Goal: Obtain resource: Download file/media

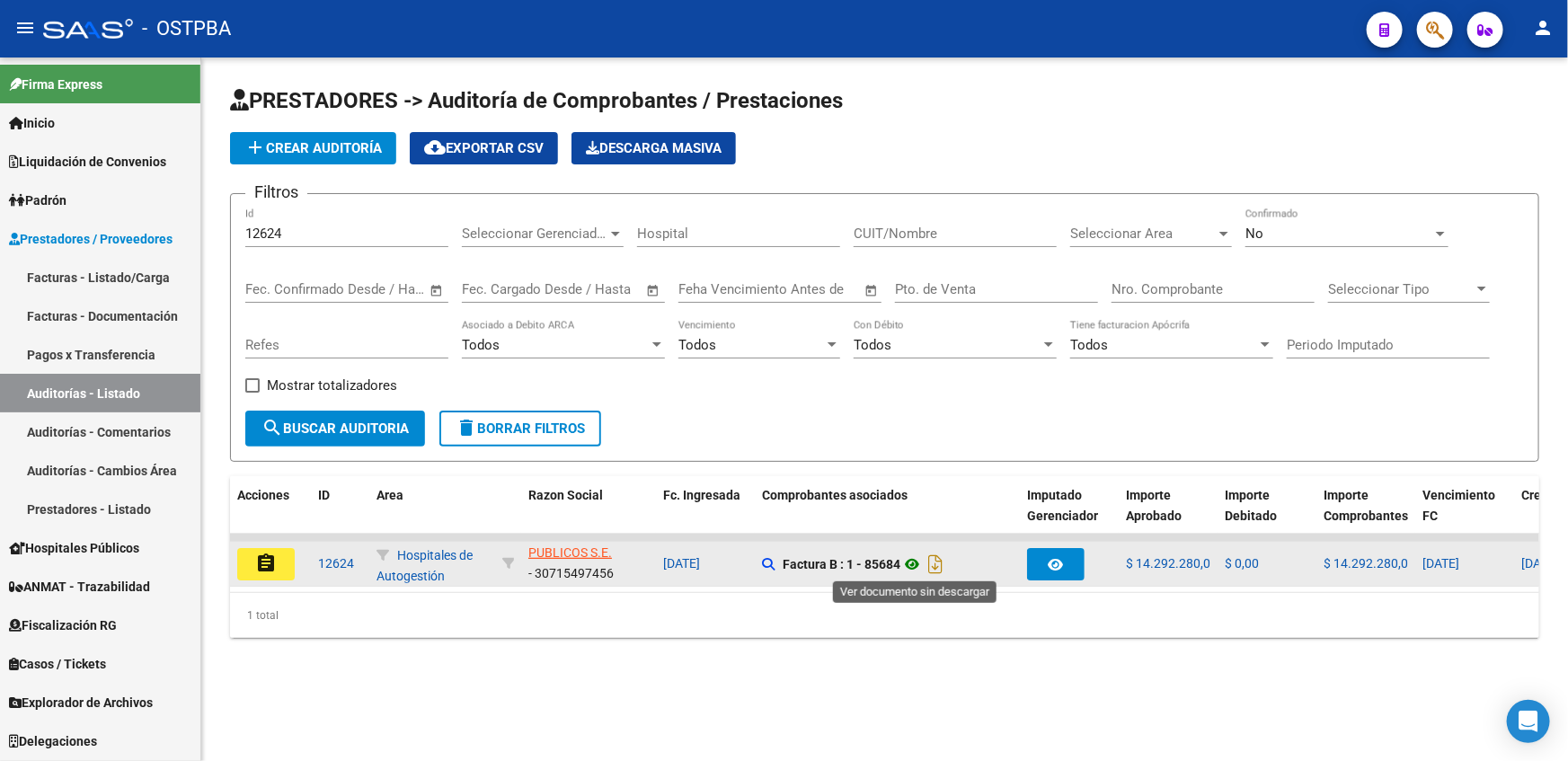
click at [912, 563] on icon at bounding box center [912, 564] width 24 height 22
click at [914, 567] on icon at bounding box center [912, 564] width 24 height 22
click at [916, 563] on icon at bounding box center [912, 564] width 24 height 22
click at [938, 563] on icon "Descargar documento" at bounding box center [936, 564] width 24 height 29
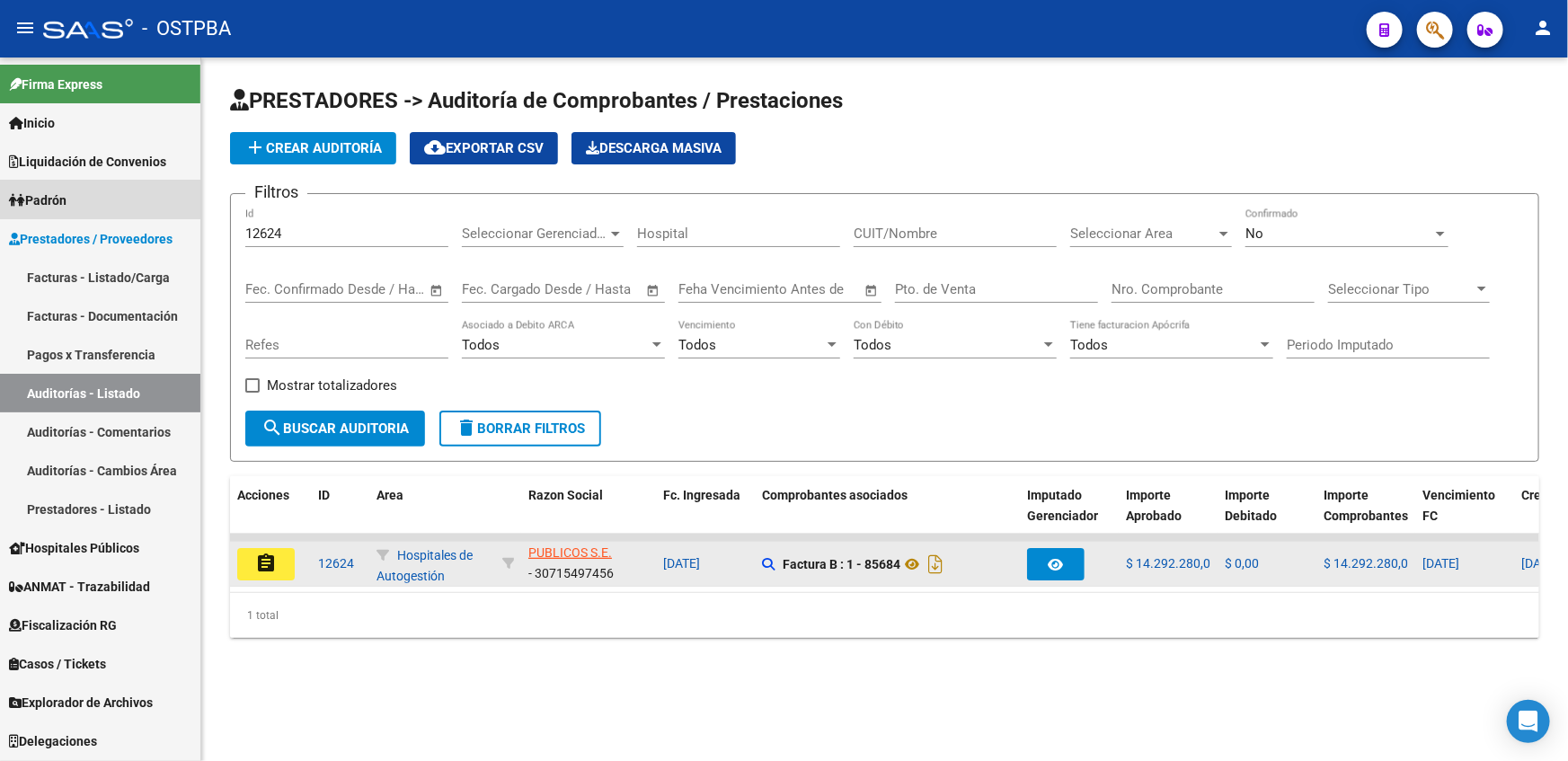
click at [53, 207] on span "Padrón" at bounding box center [37, 200] width 57 height 20
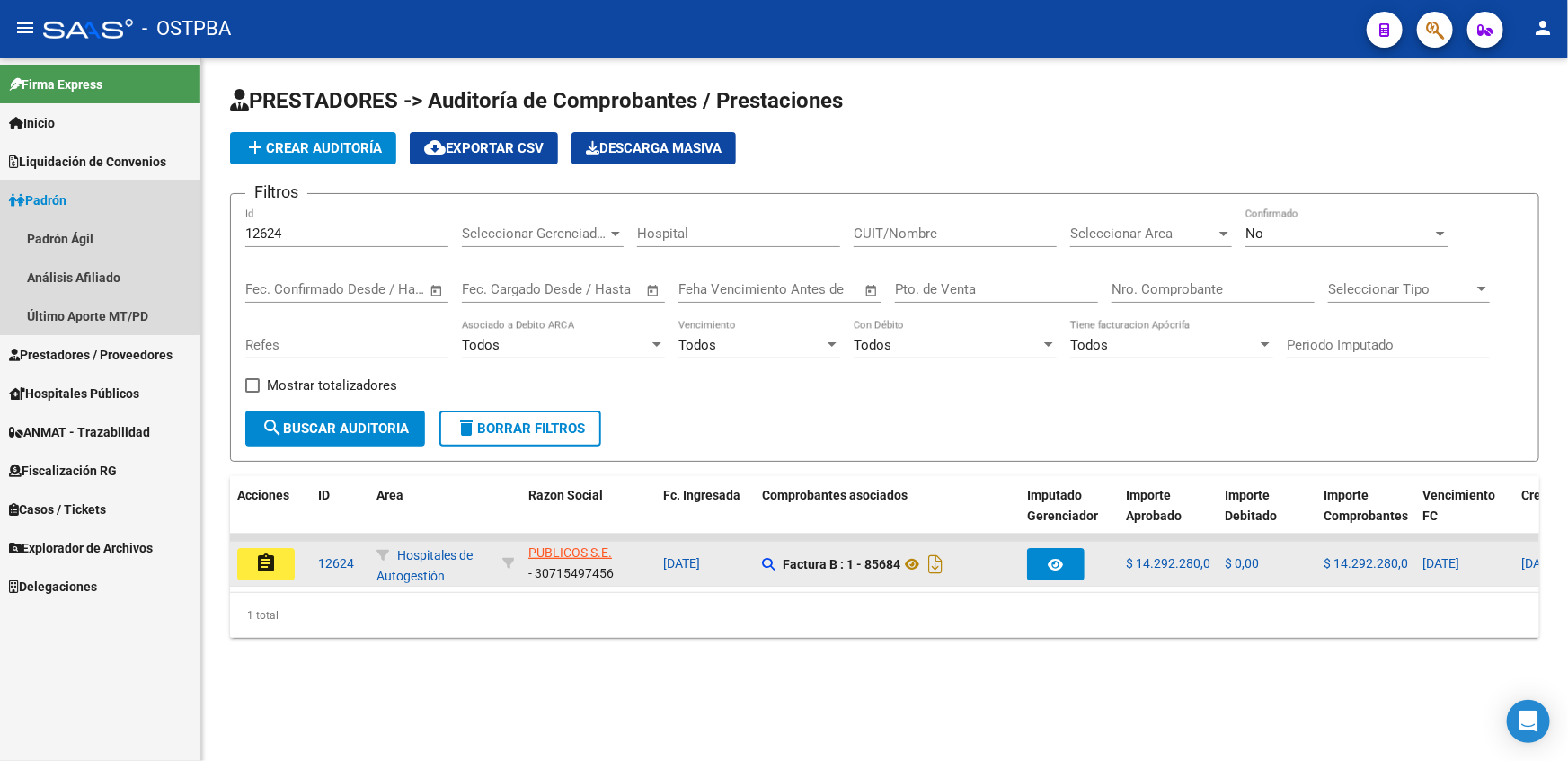
click at [71, 215] on link "Padrón" at bounding box center [100, 199] width 200 height 38
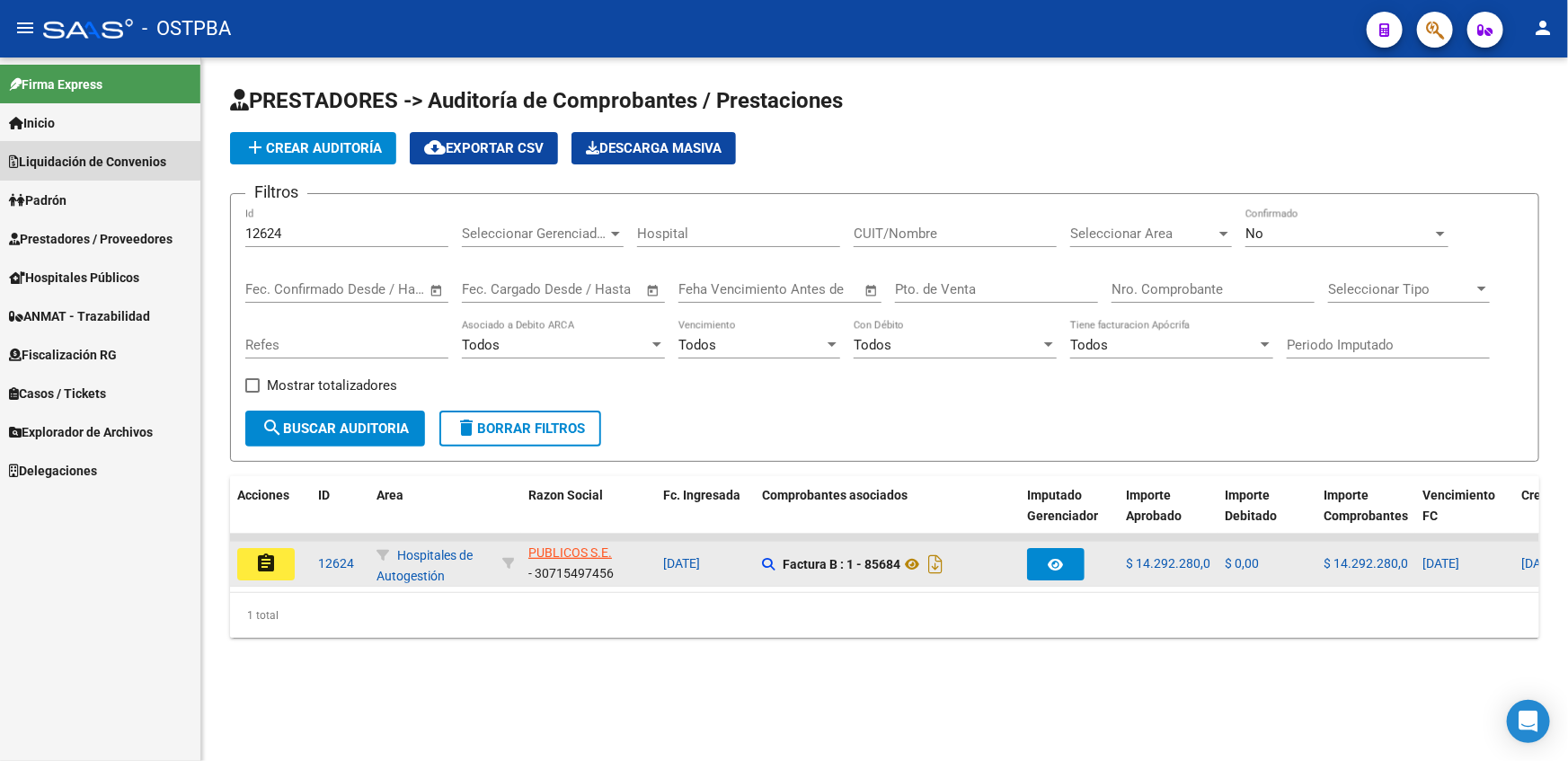
click at [98, 149] on link "Liquidación de Convenios" at bounding box center [100, 161] width 200 height 38
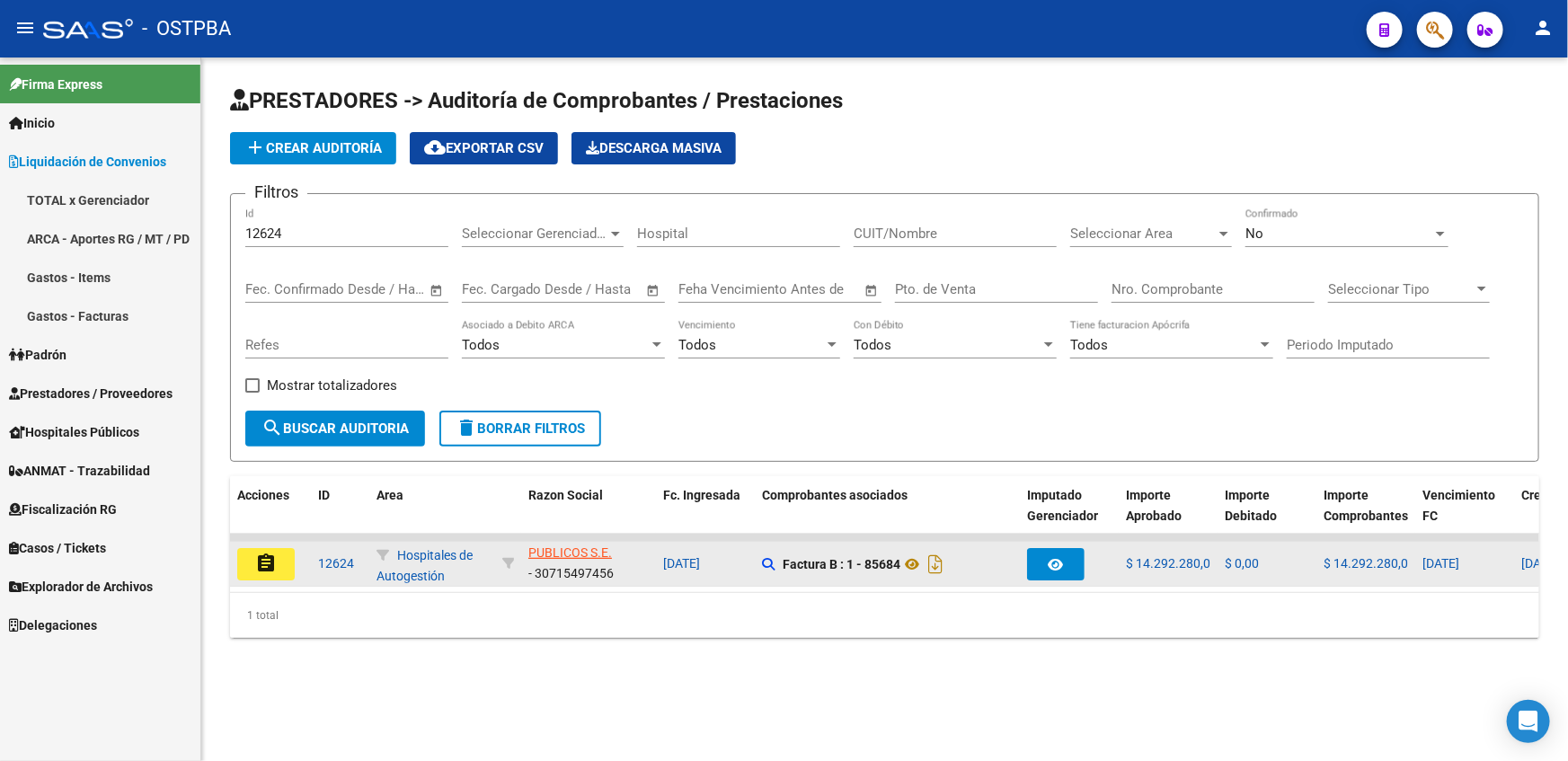
click at [773, 234] on input "Hospital" at bounding box center [738, 234] width 203 height 16
click at [667, 237] on input "Hospital" at bounding box center [738, 234] width 203 height 16
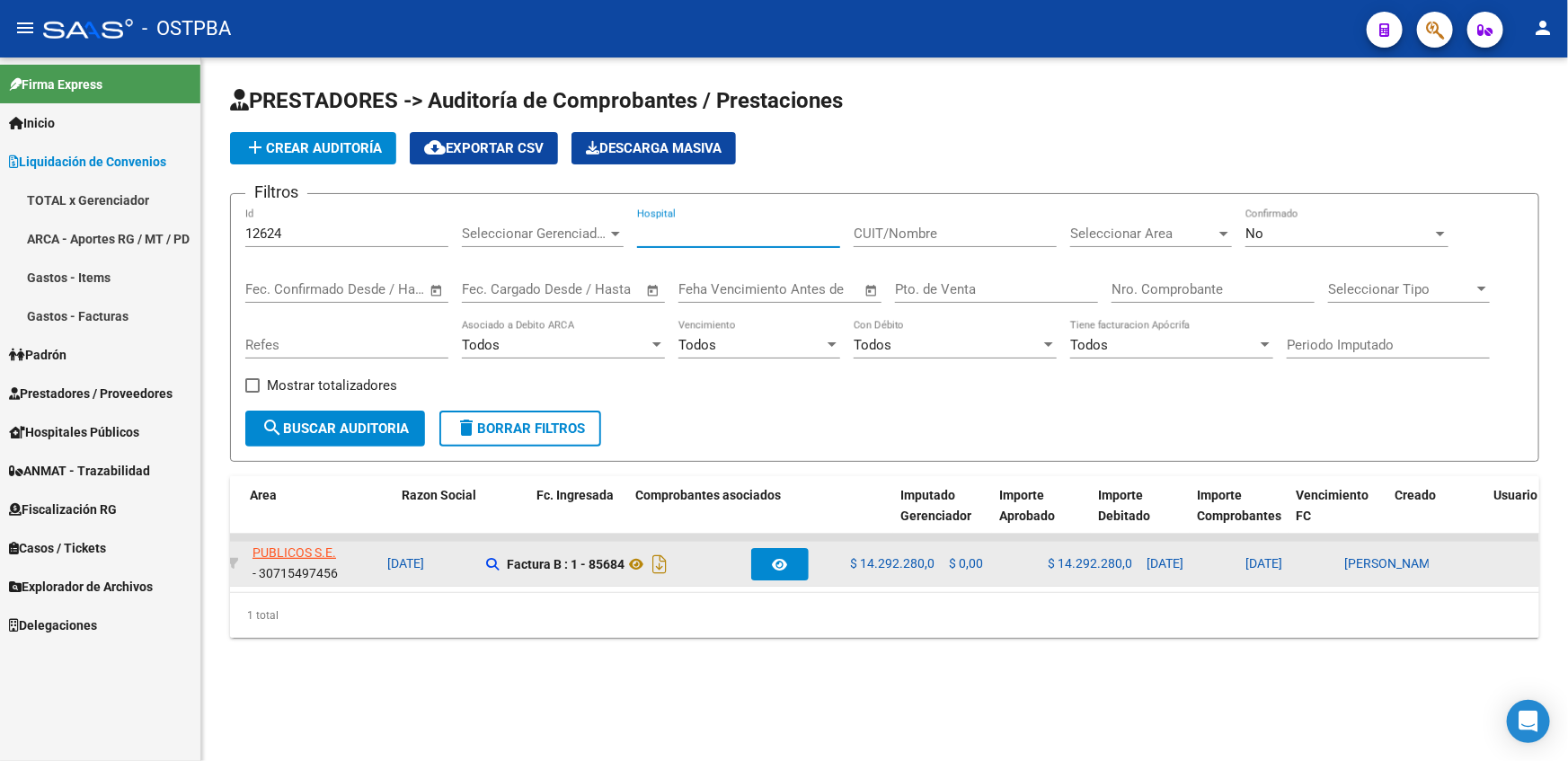
scroll to position [0, 126]
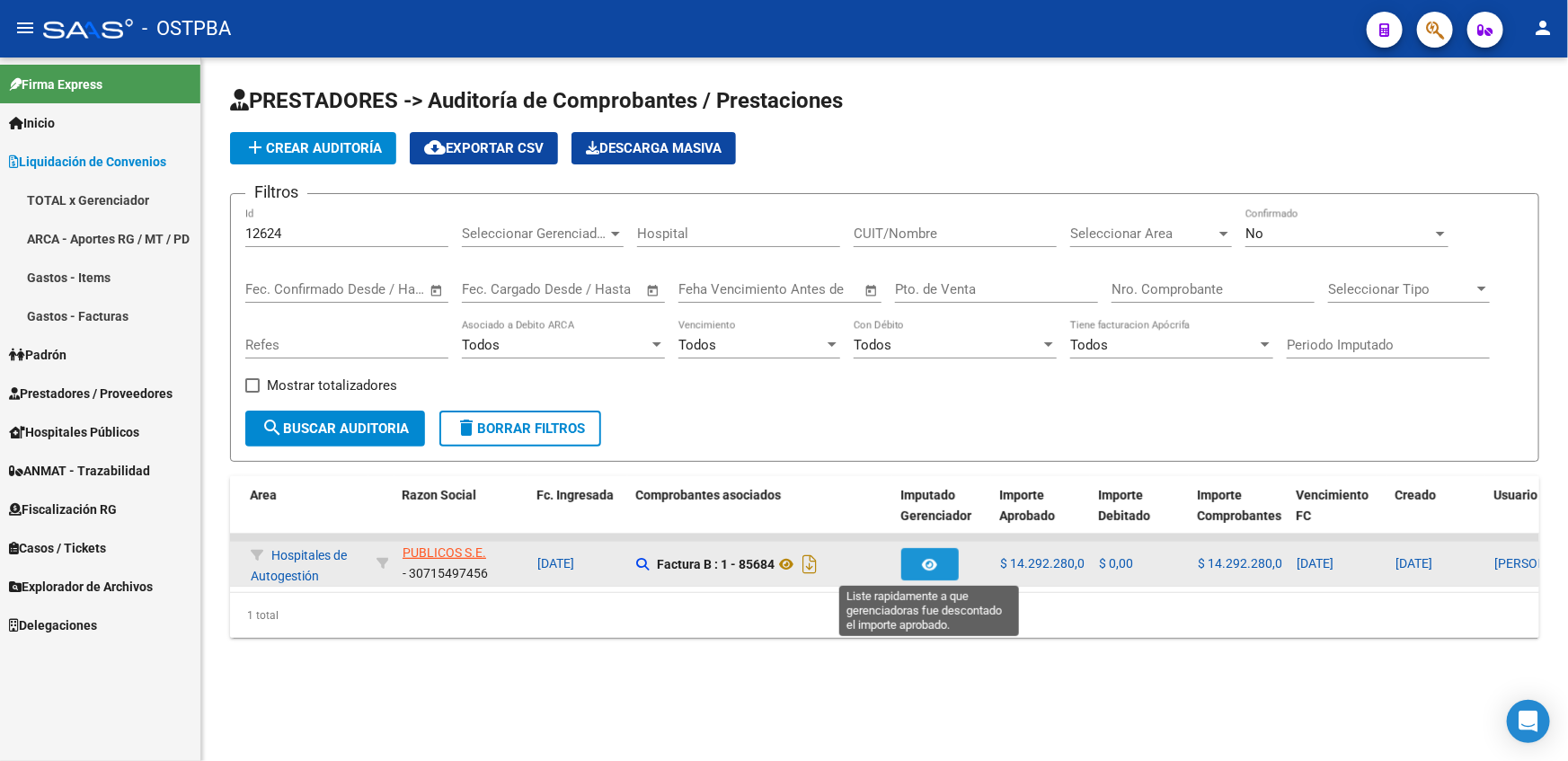
click at [934, 558] on icon "button" at bounding box center [930, 564] width 15 height 14
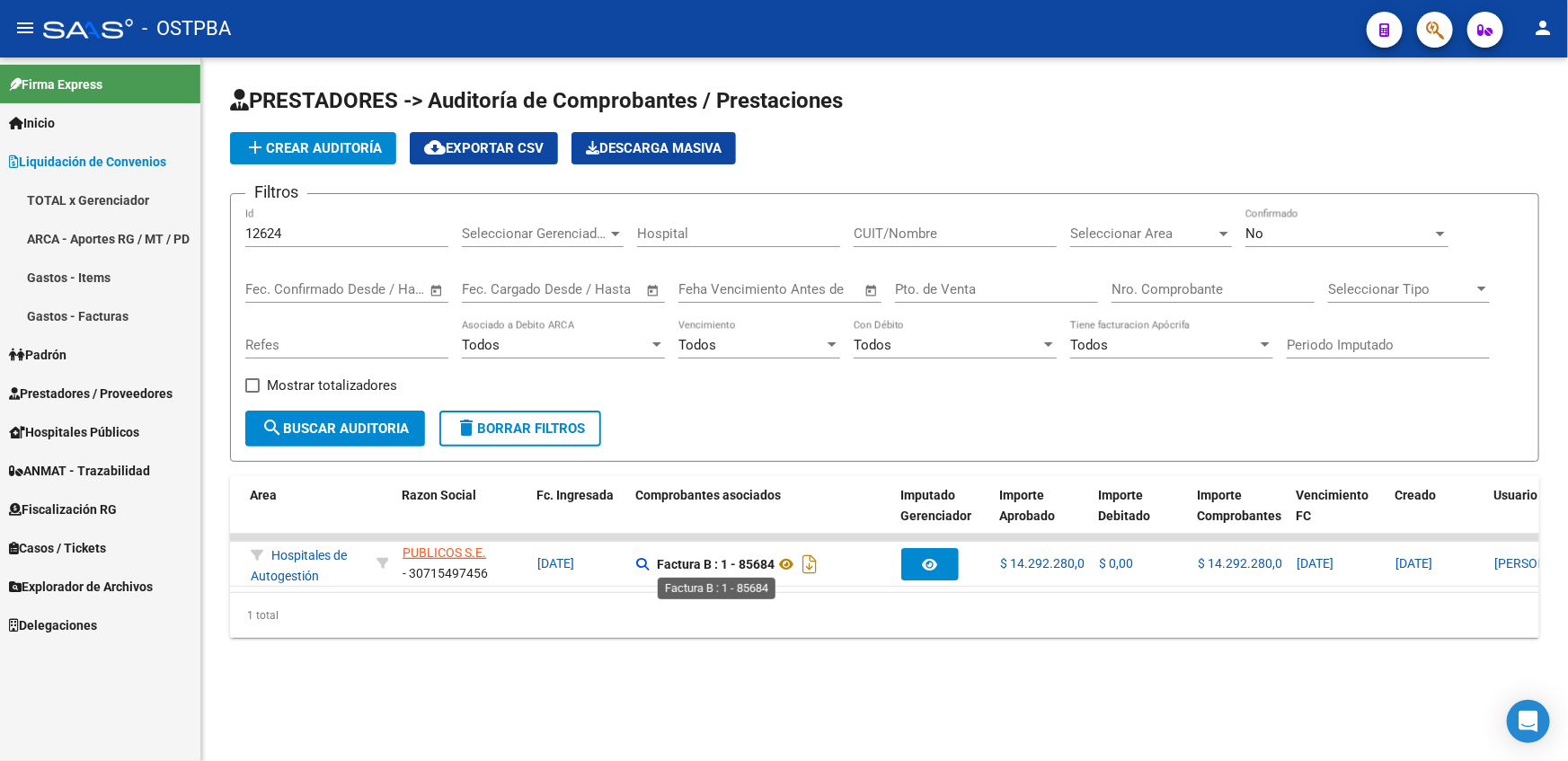
click at [702, 565] on strong "Factura B : 1 - 85684" at bounding box center [715, 564] width 117 height 15
click at [784, 569] on icon at bounding box center [786, 564] width 24 height 22
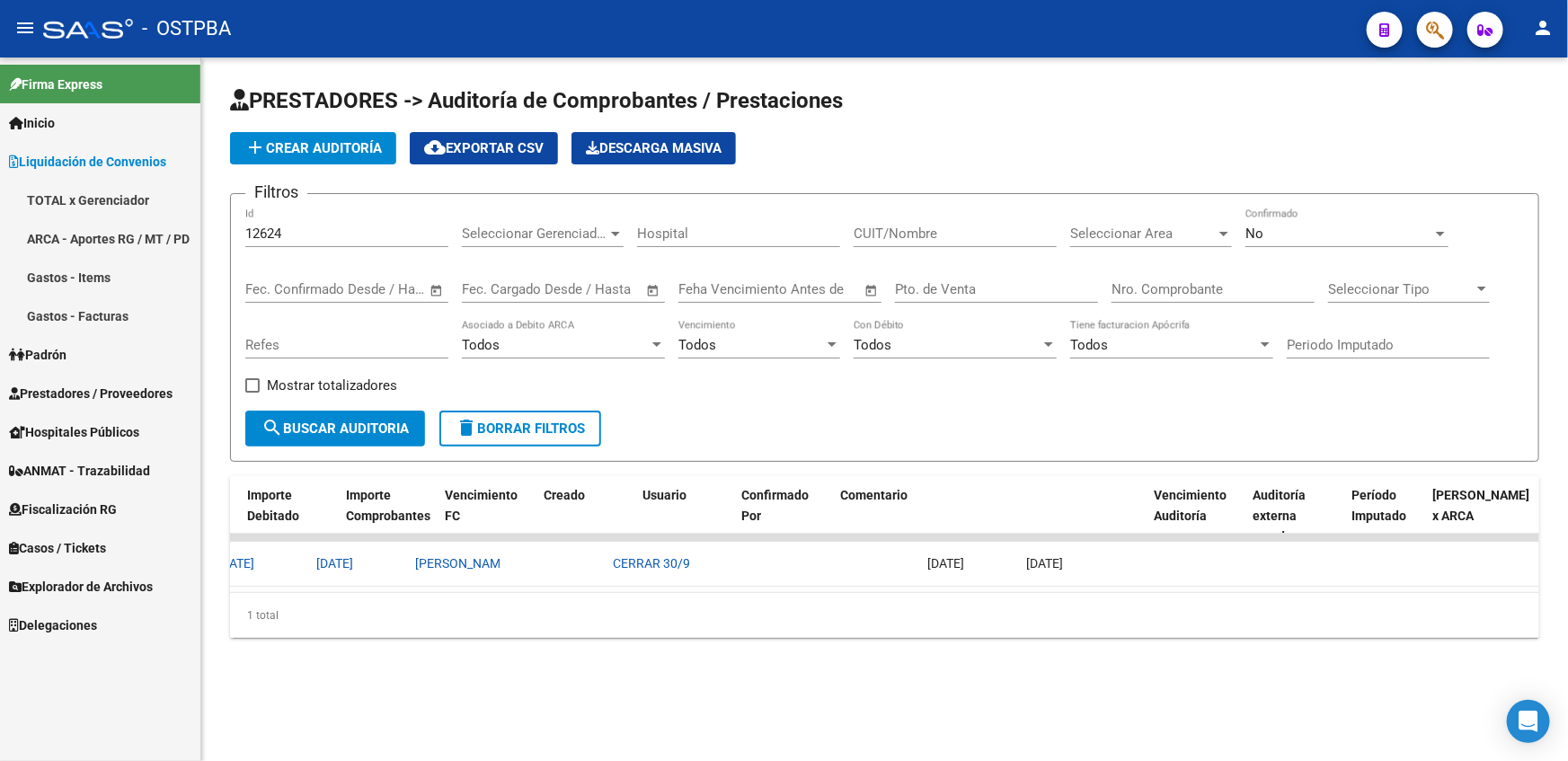
scroll to position [0, 0]
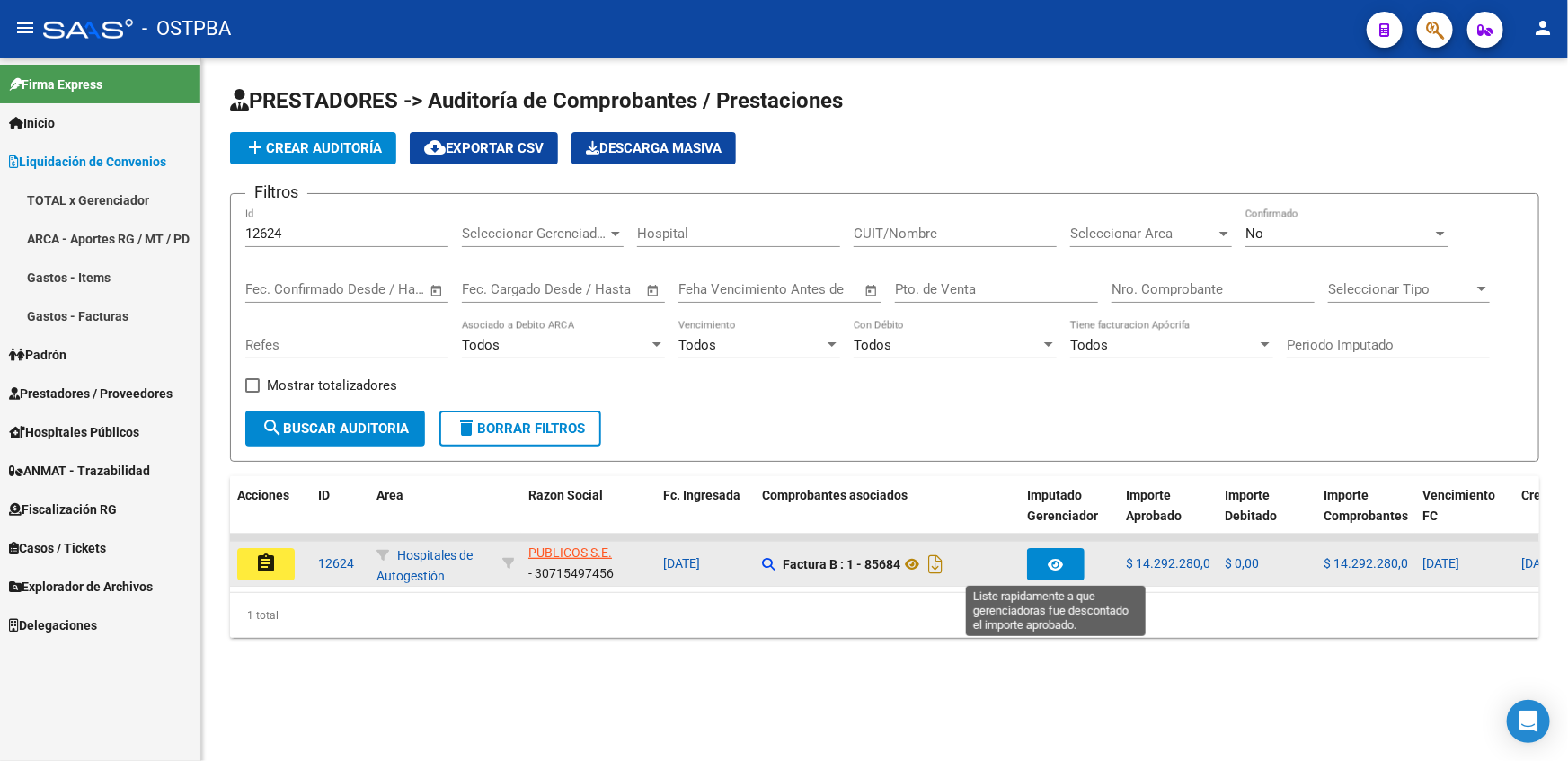
click at [1047, 574] on button "button" at bounding box center [1056, 564] width 57 height 33
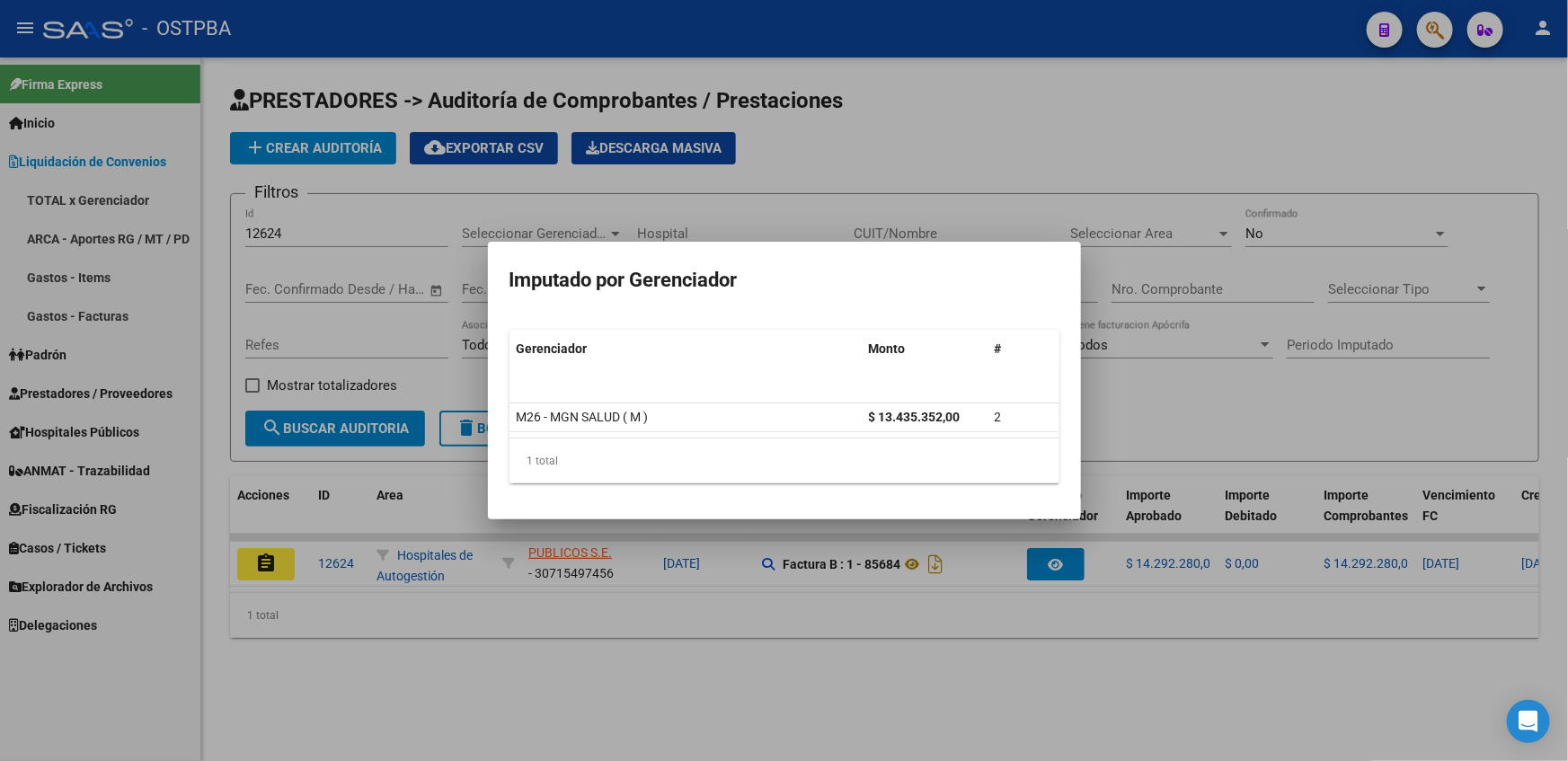
click at [1061, 97] on div at bounding box center [784, 380] width 1568 height 761
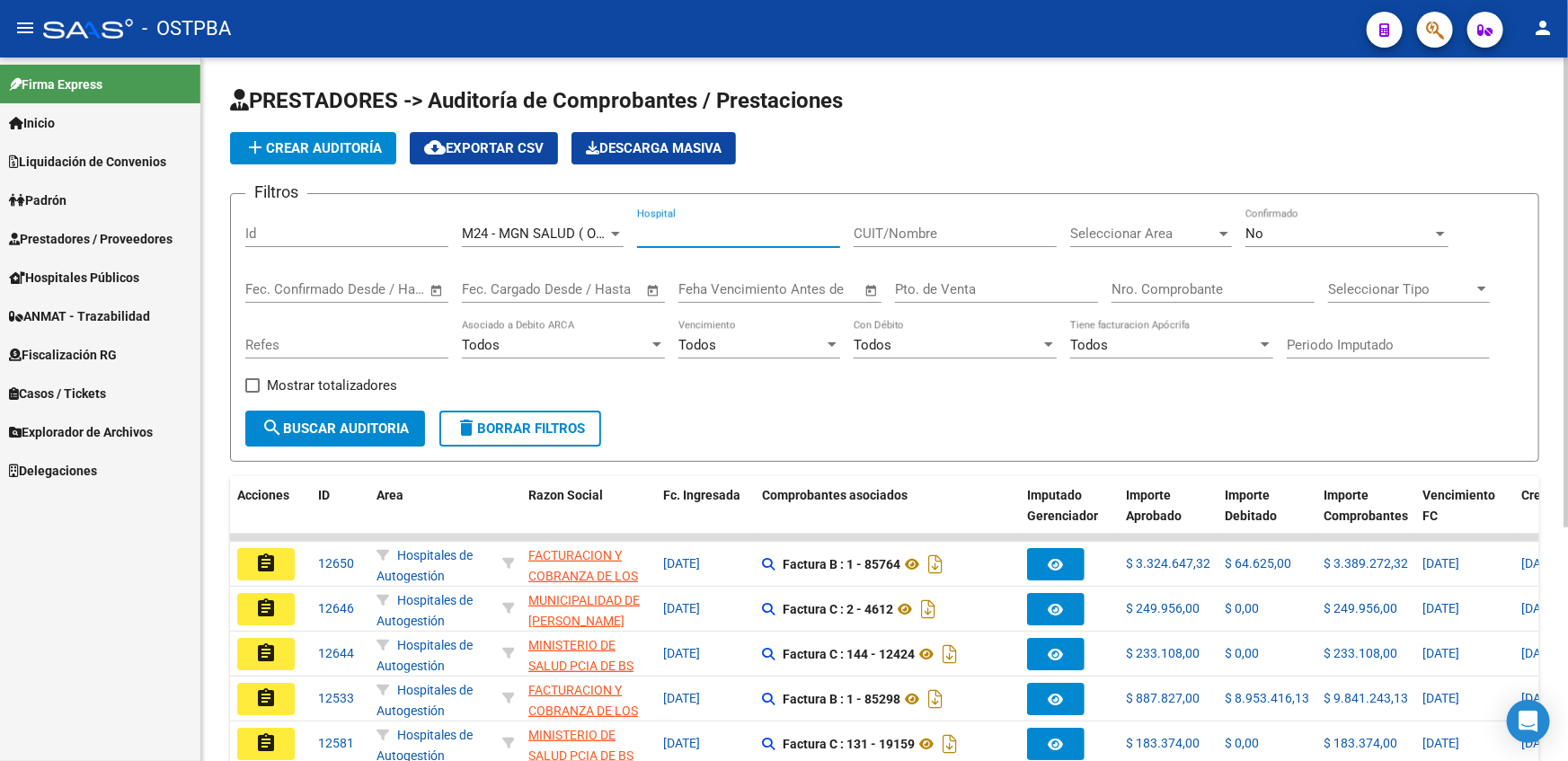
click at [398, 231] on input "Id" at bounding box center [347, 234] width 203 height 16
click at [613, 229] on div at bounding box center [615, 234] width 16 height 15
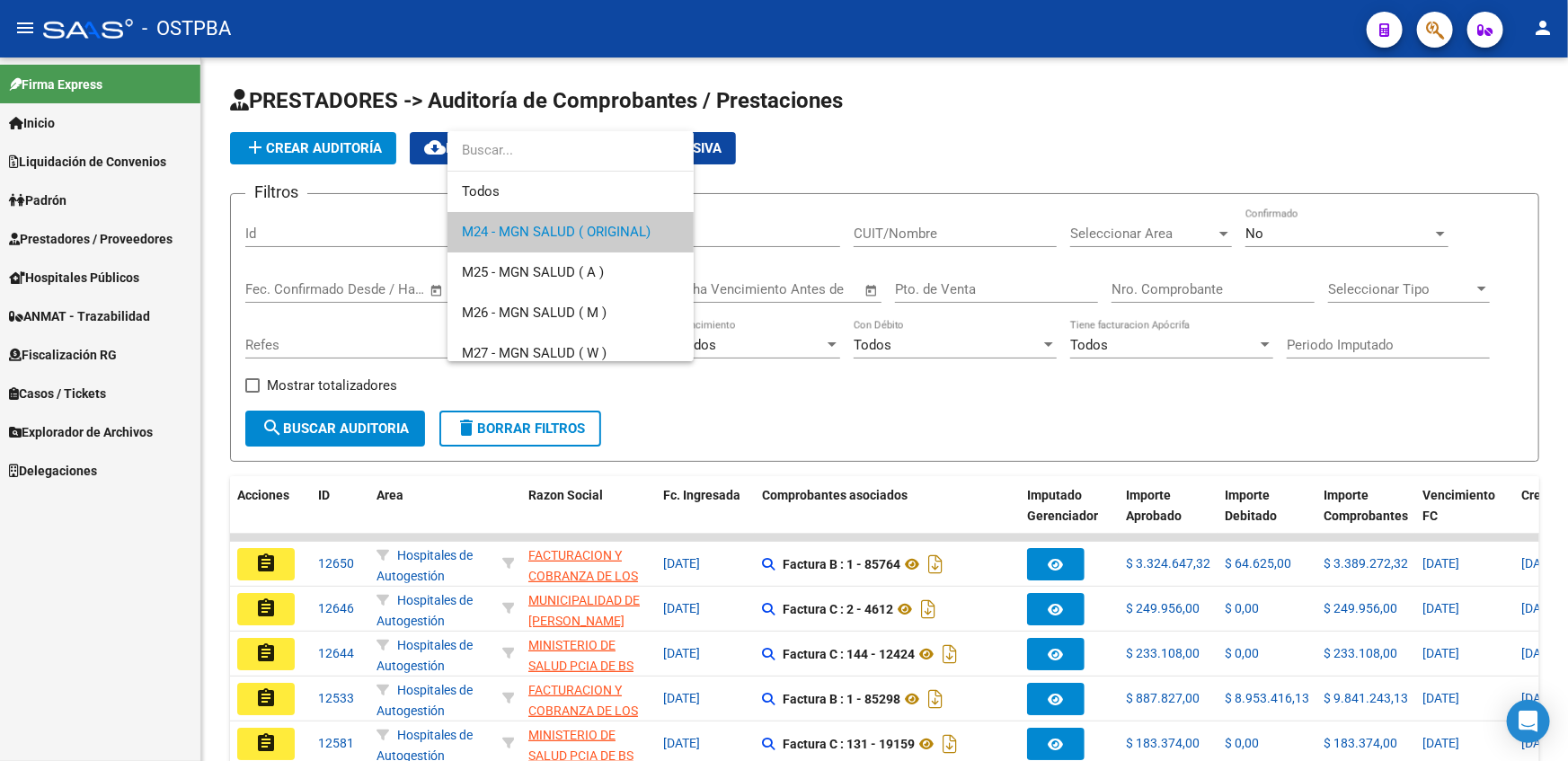
click at [875, 151] on div at bounding box center [784, 380] width 1568 height 761
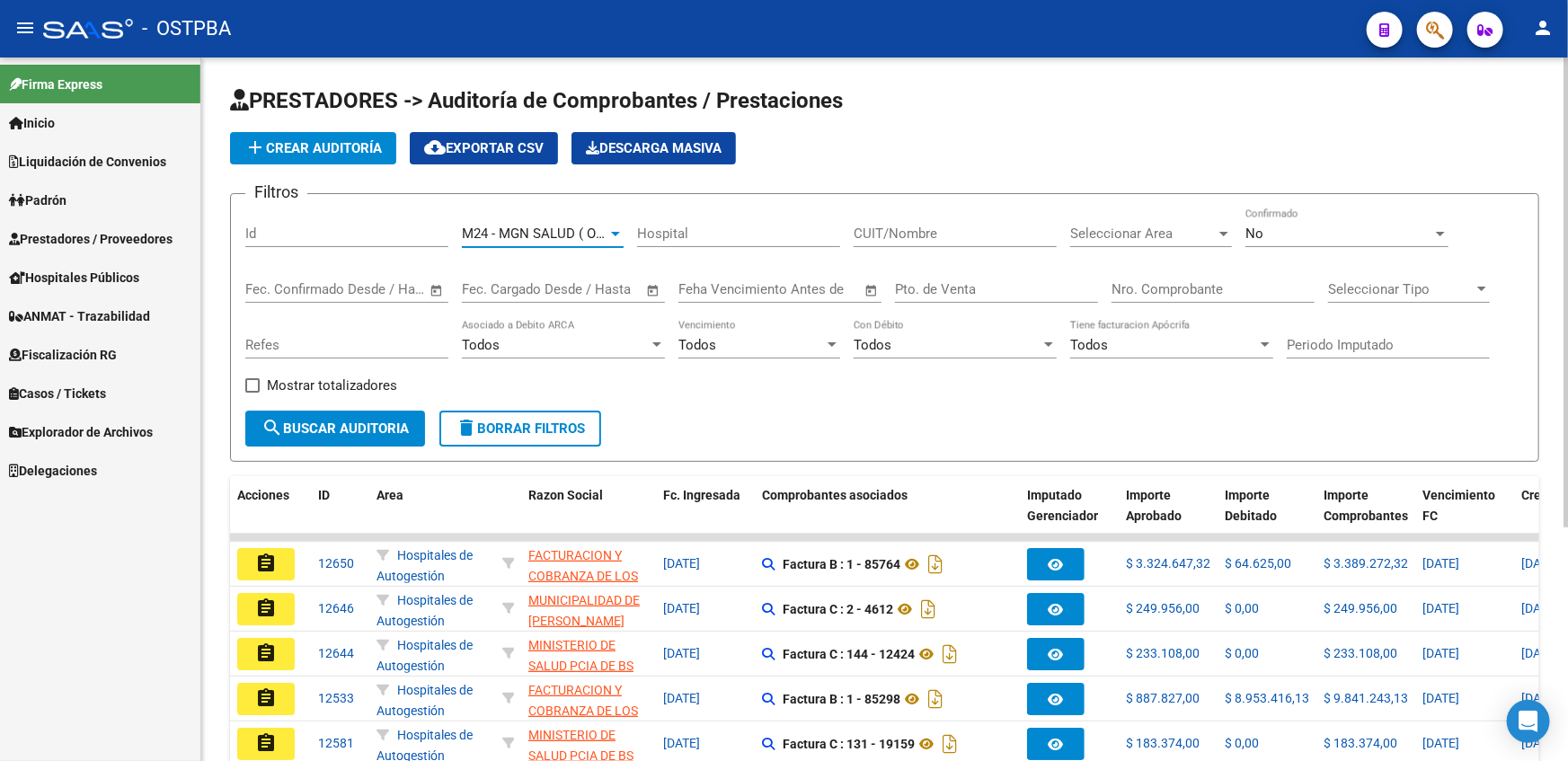
click at [615, 233] on div at bounding box center [615, 234] width 9 height 5
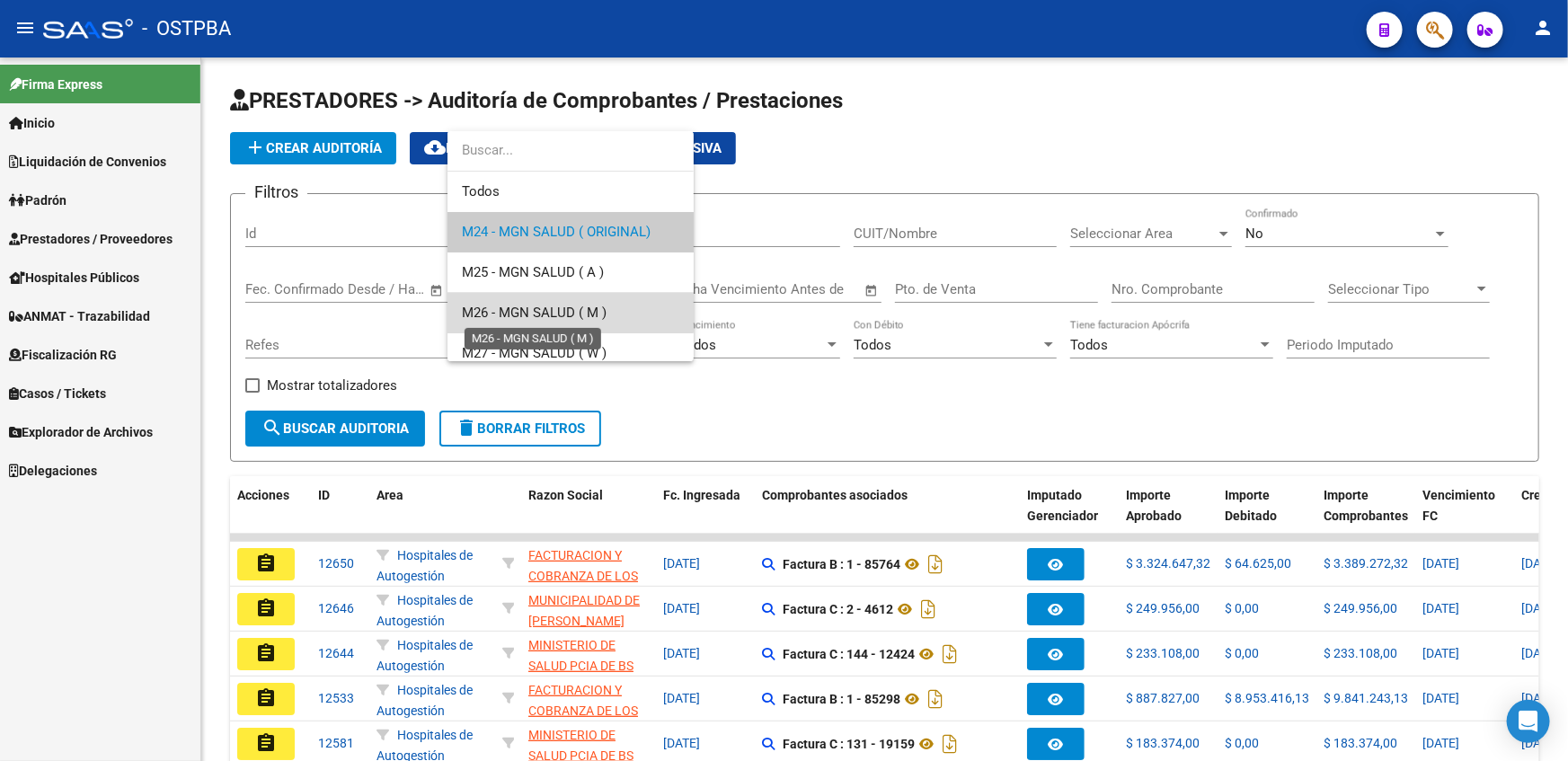
click at [494, 306] on span "M26 - MGN SALUD ( M )" at bounding box center [533, 313] width 145 height 16
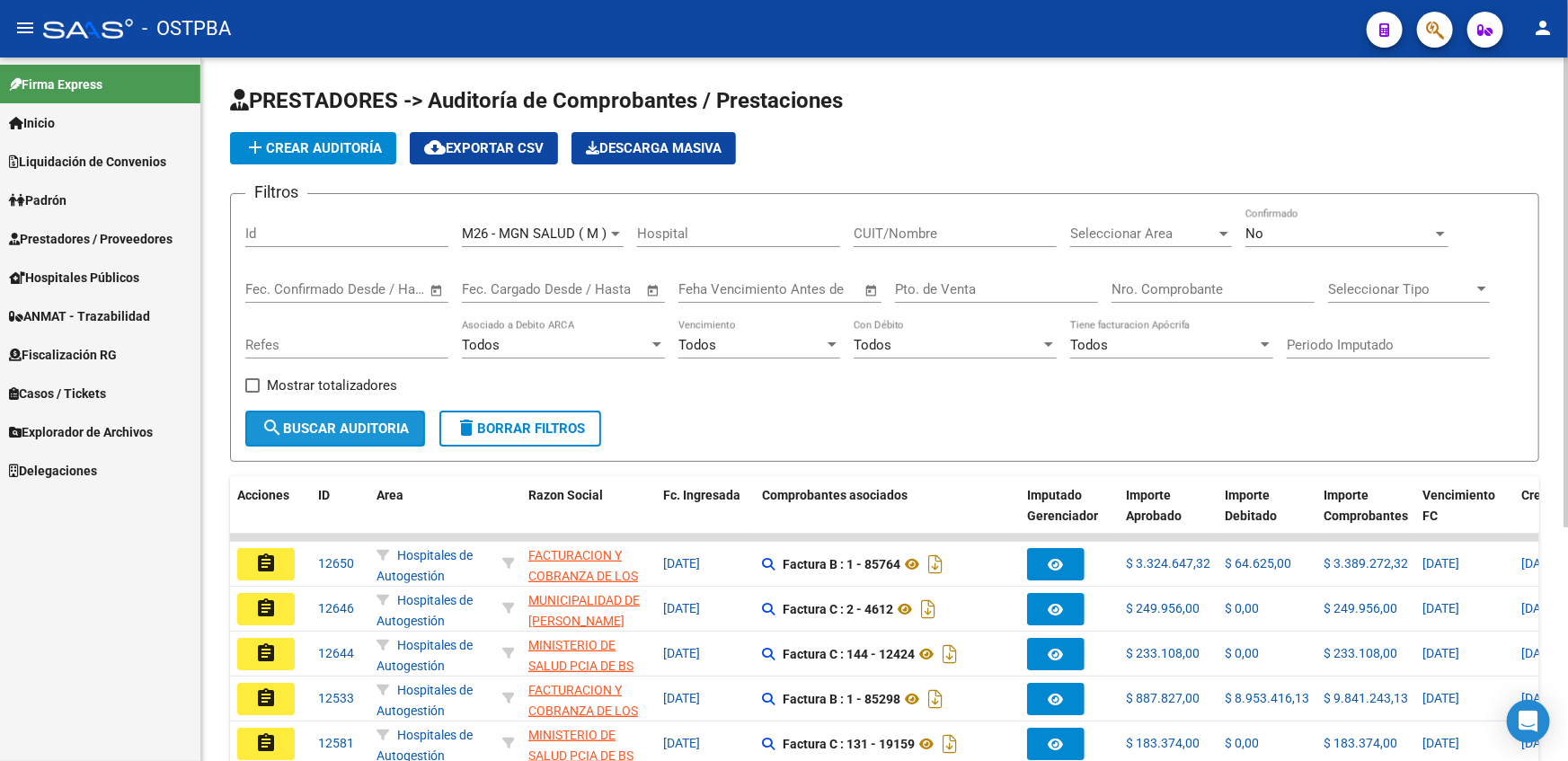
click at [336, 433] on span "search Buscar Auditoria" at bounding box center [335, 429] width 147 height 16
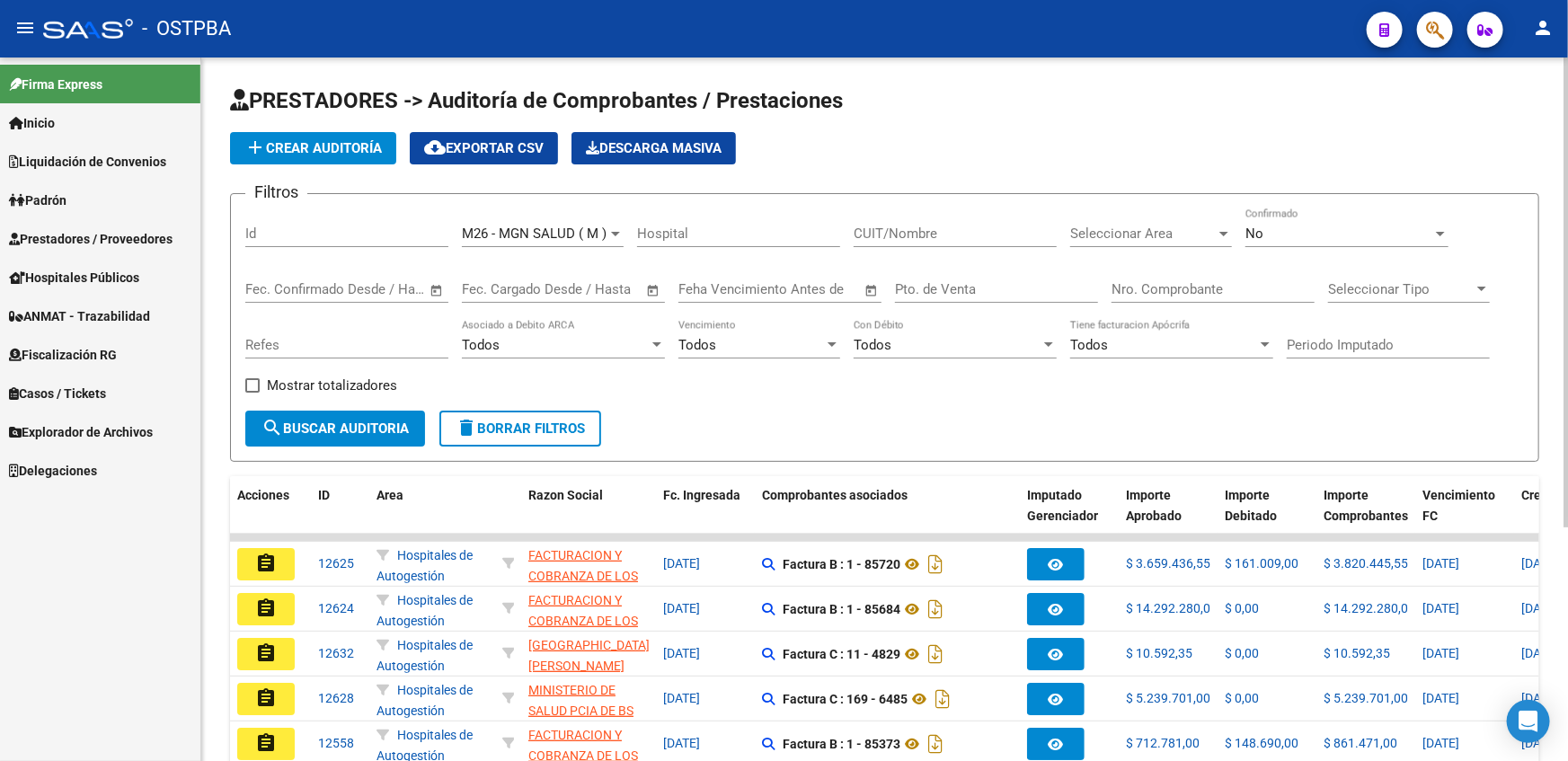
click at [926, 229] on input "CUIT/Nombre" at bounding box center [955, 234] width 203 height 16
click at [1106, 228] on span "Seleccionar Area" at bounding box center [1143, 234] width 146 height 16
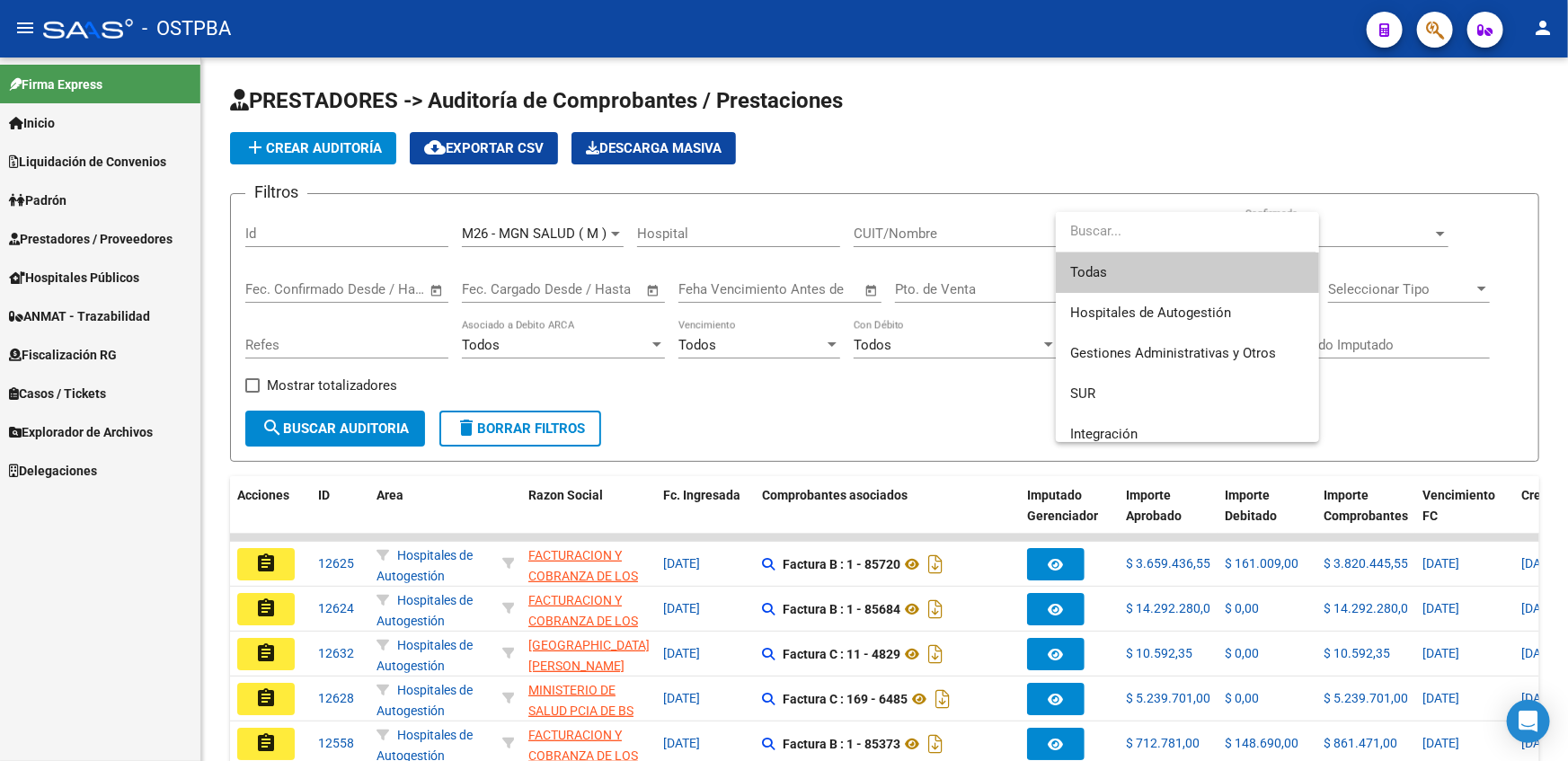
click at [852, 102] on div at bounding box center [784, 380] width 1568 height 761
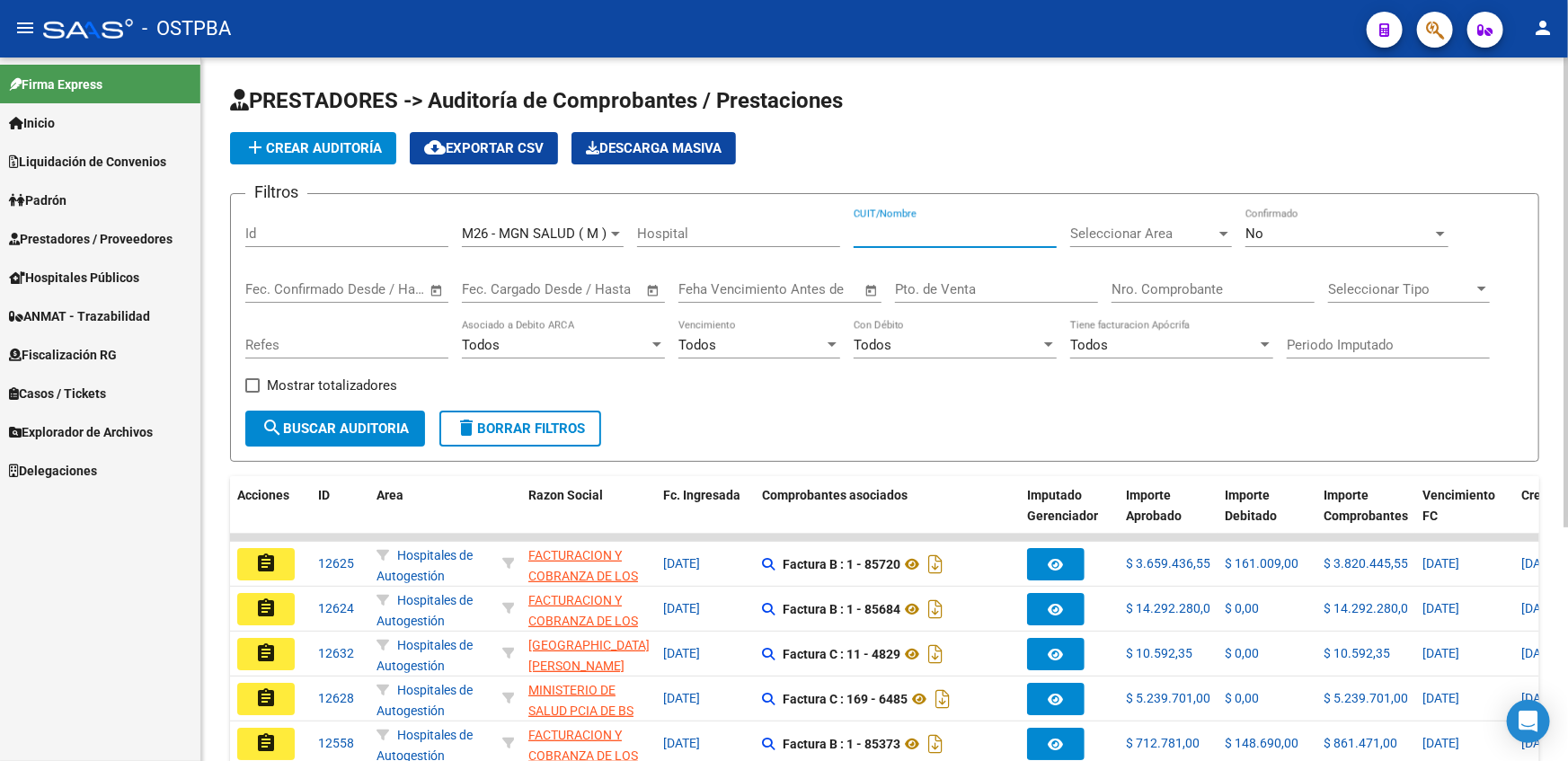
click at [926, 236] on input "CUIT/Nombre" at bounding box center [955, 234] width 203 height 16
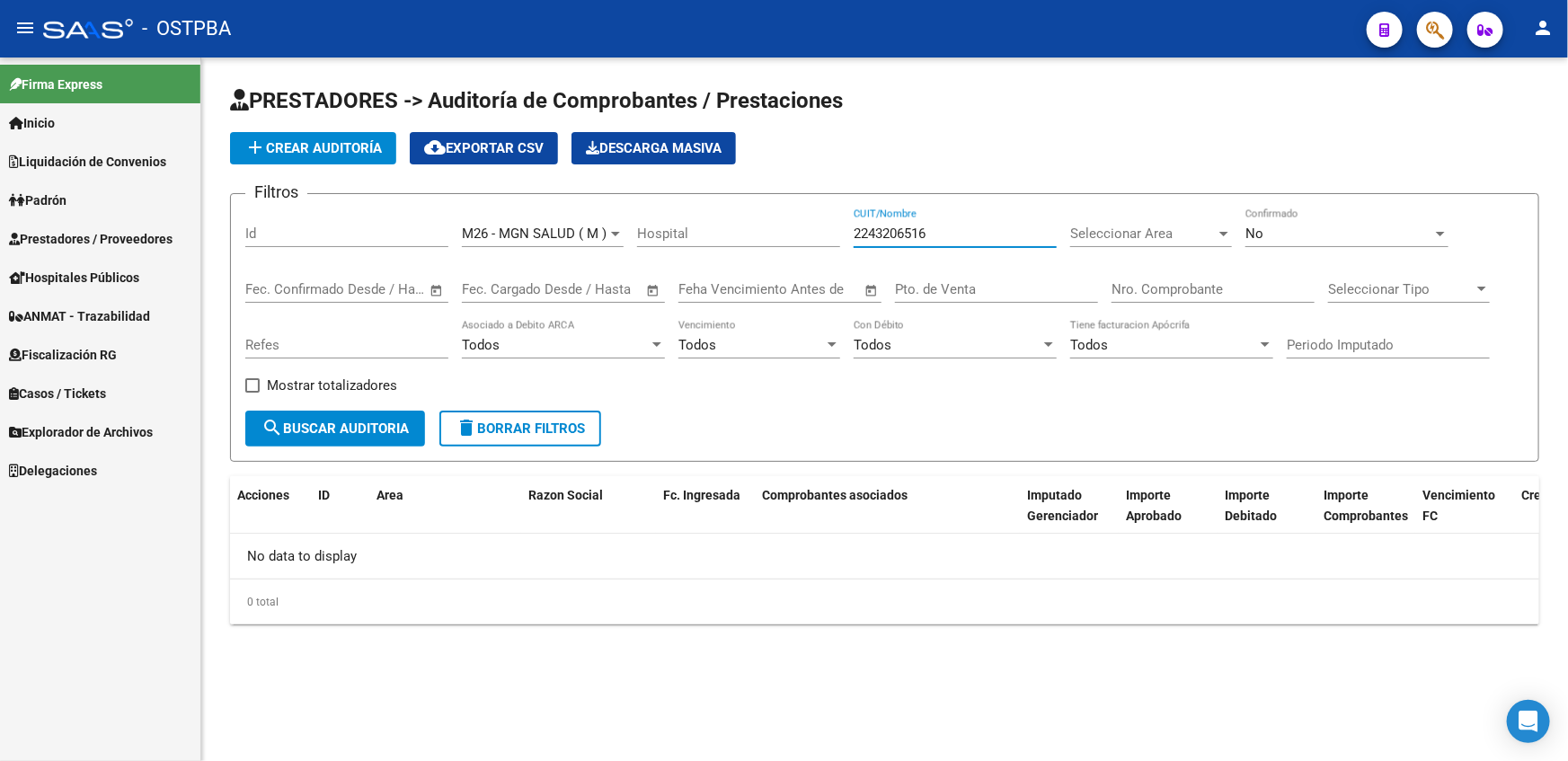
click at [612, 236] on div at bounding box center [615, 234] width 16 height 15
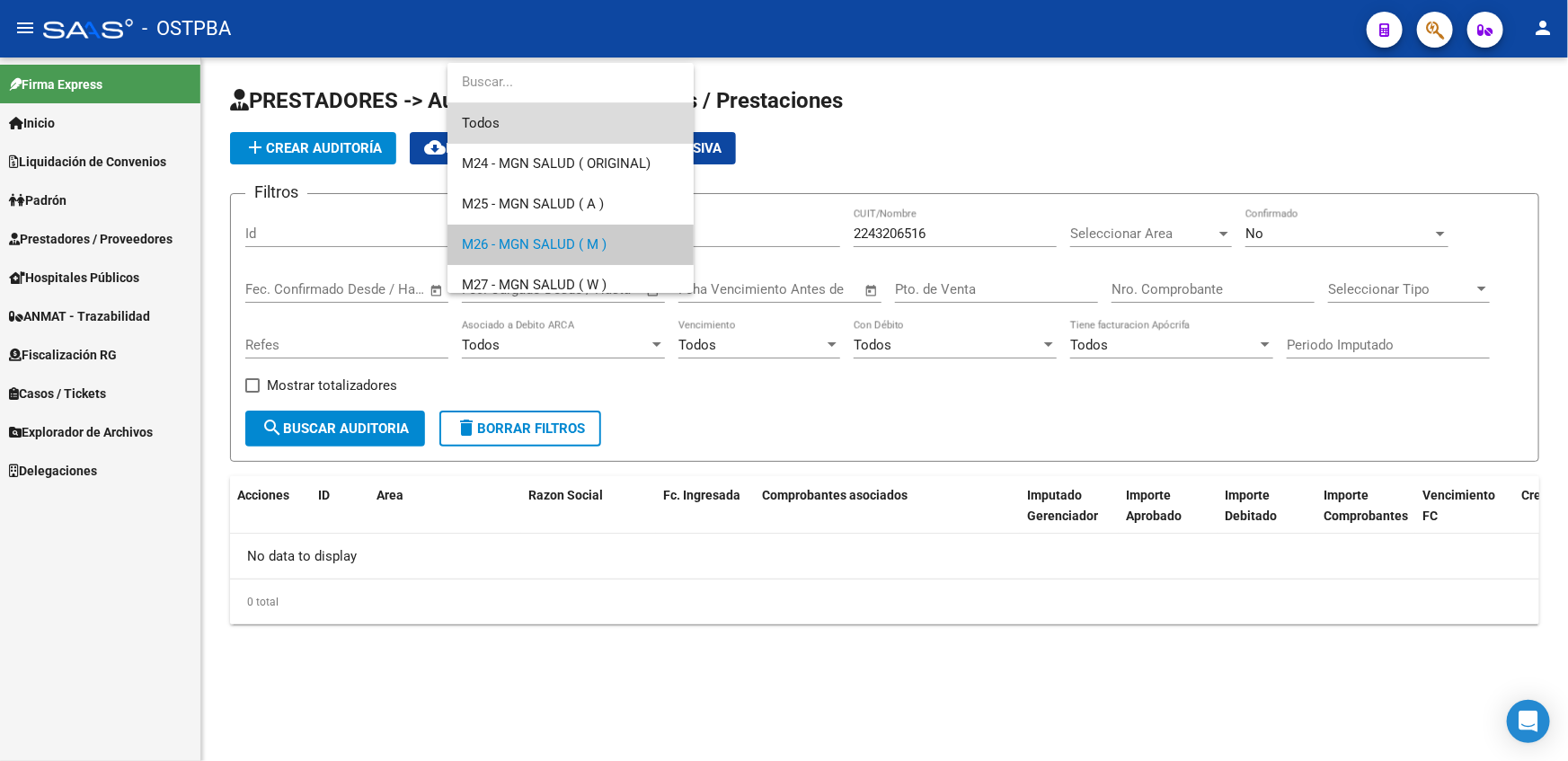
click at [515, 129] on span "Todos" at bounding box center [570, 124] width 217 height 40
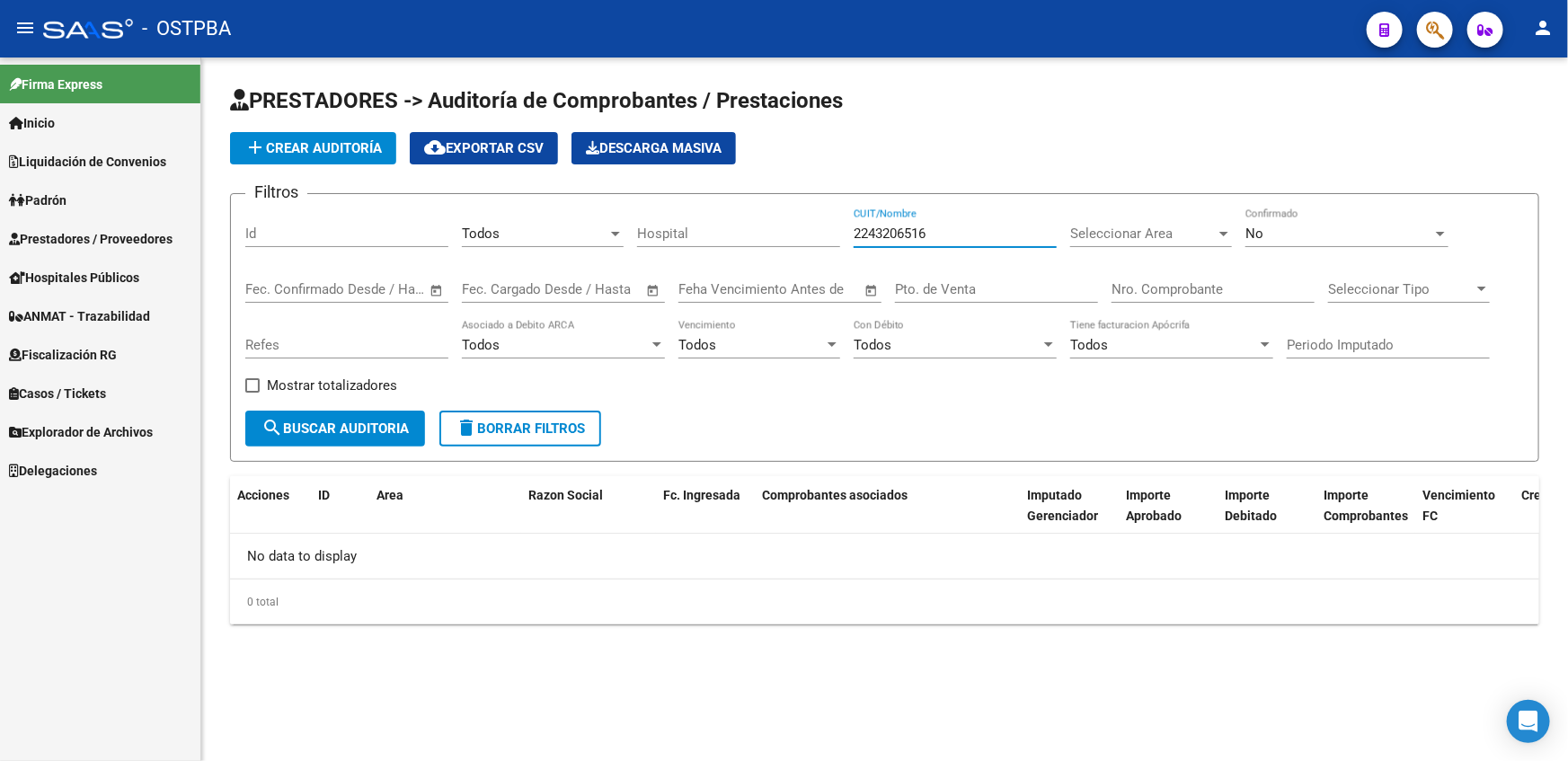
click at [868, 233] on input "2243206516" at bounding box center [955, 234] width 203 height 16
click at [930, 239] on input "43206516" at bounding box center [955, 234] width 203 height 16
type input "4320651"
click at [930, 239] on input "4320651" at bounding box center [955, 234] width 203 height 16
drag, startPoint x: 1007, startPoint y: 238, endPoint x: 606, endPoint y: 206, distance: 402.3
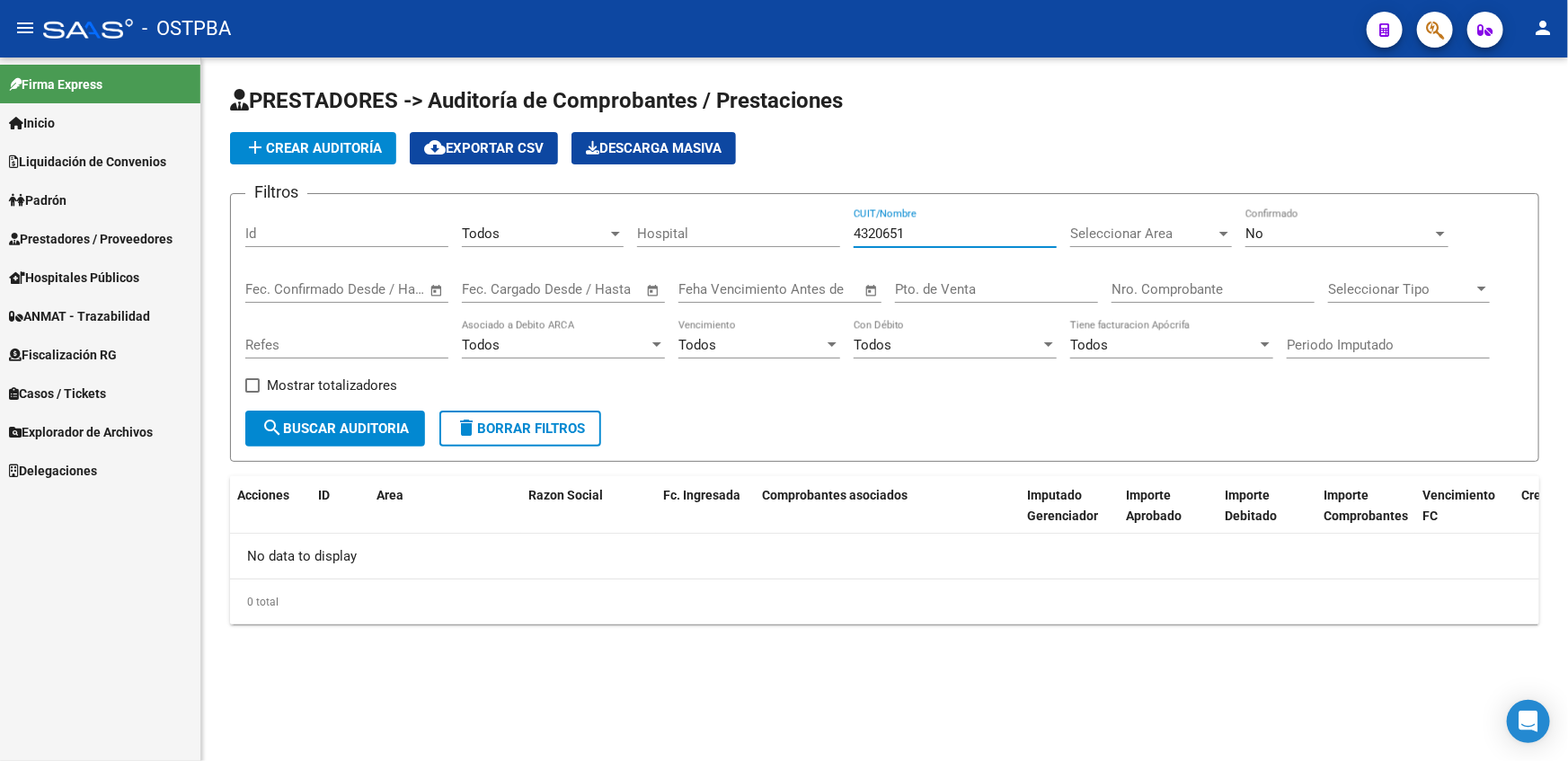
click at [606, 206] on form "Filtros Id Todos Seleccionar Gerenciador Hospital 4320651 CUIT/Nombre Seleccion…" at bounding box center [885, 327] width 1310 height 269
type input "4"
click at [749, 236] on input "Hospital" at bounding box center [738, 234] width 203 height 16
click at [703, 292] on input "Feha Vencimiento Antes de" at bounding box center [769, 289] width 183 height 16
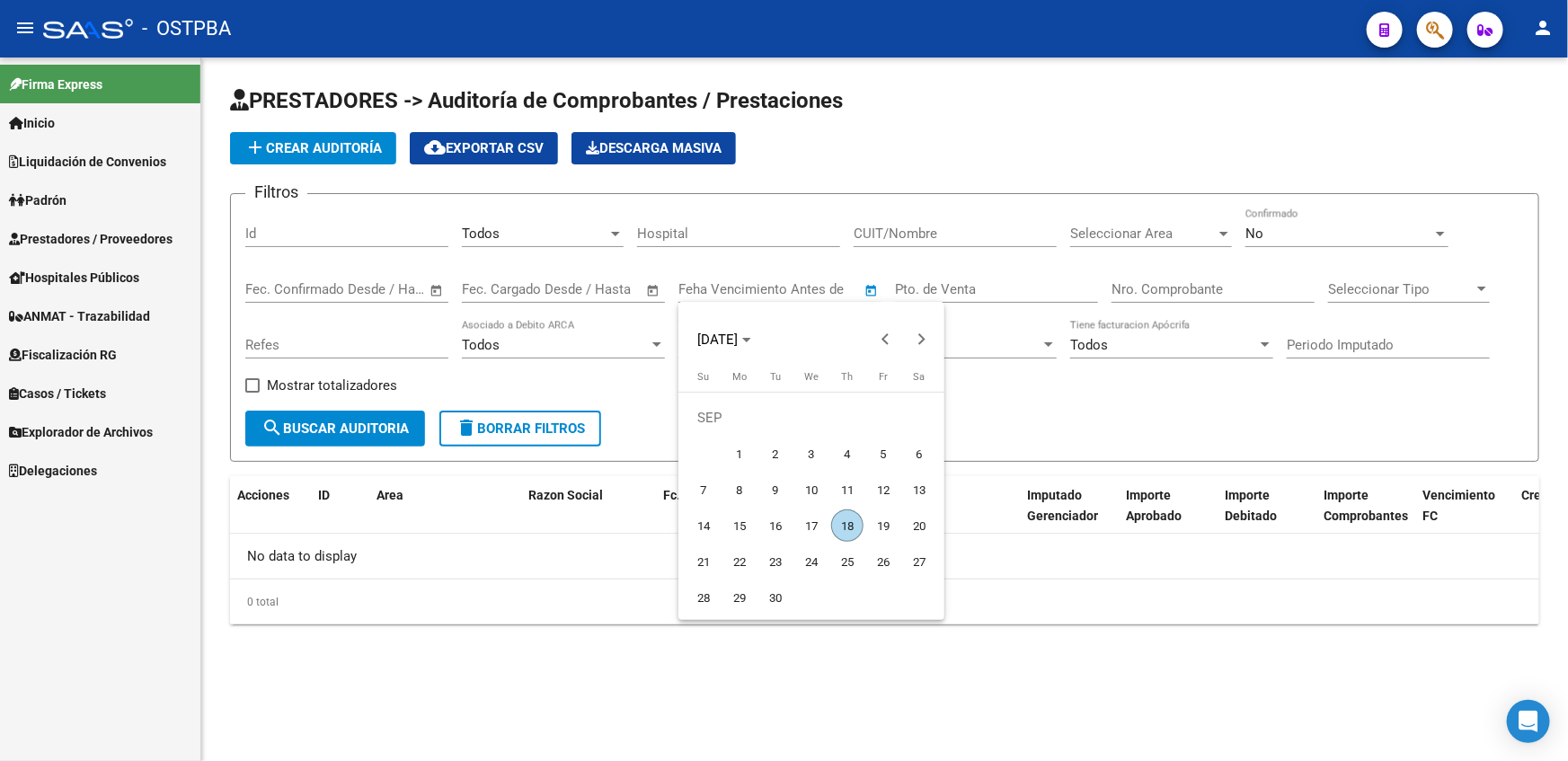
click at [1046, 102] on div at bounding box center [784, 380] width 1568 height 761
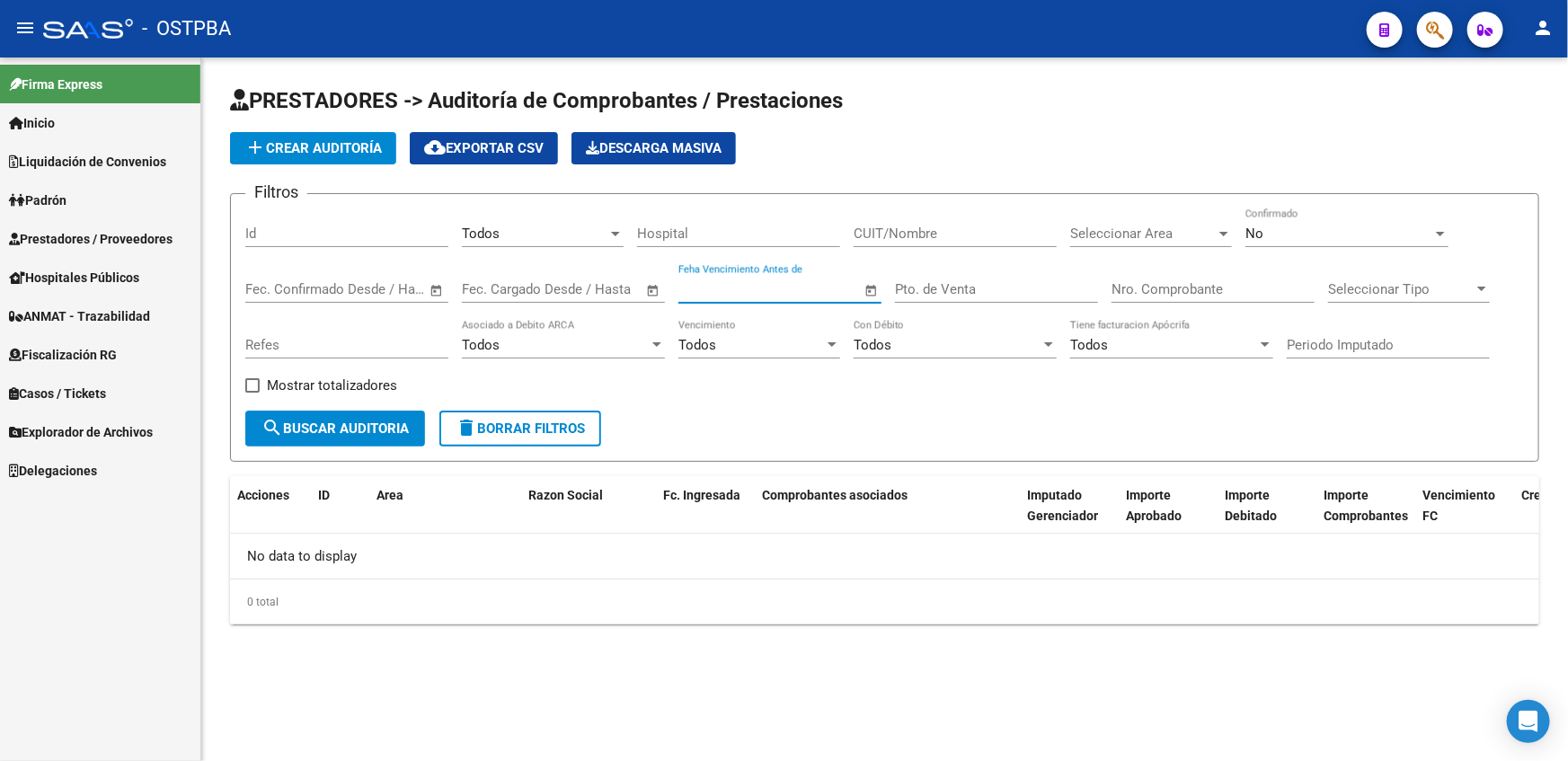
click at [797, 289] on input "Feha Vencimiento Antes de" at bounding box center [769, 289] width 183 height 16
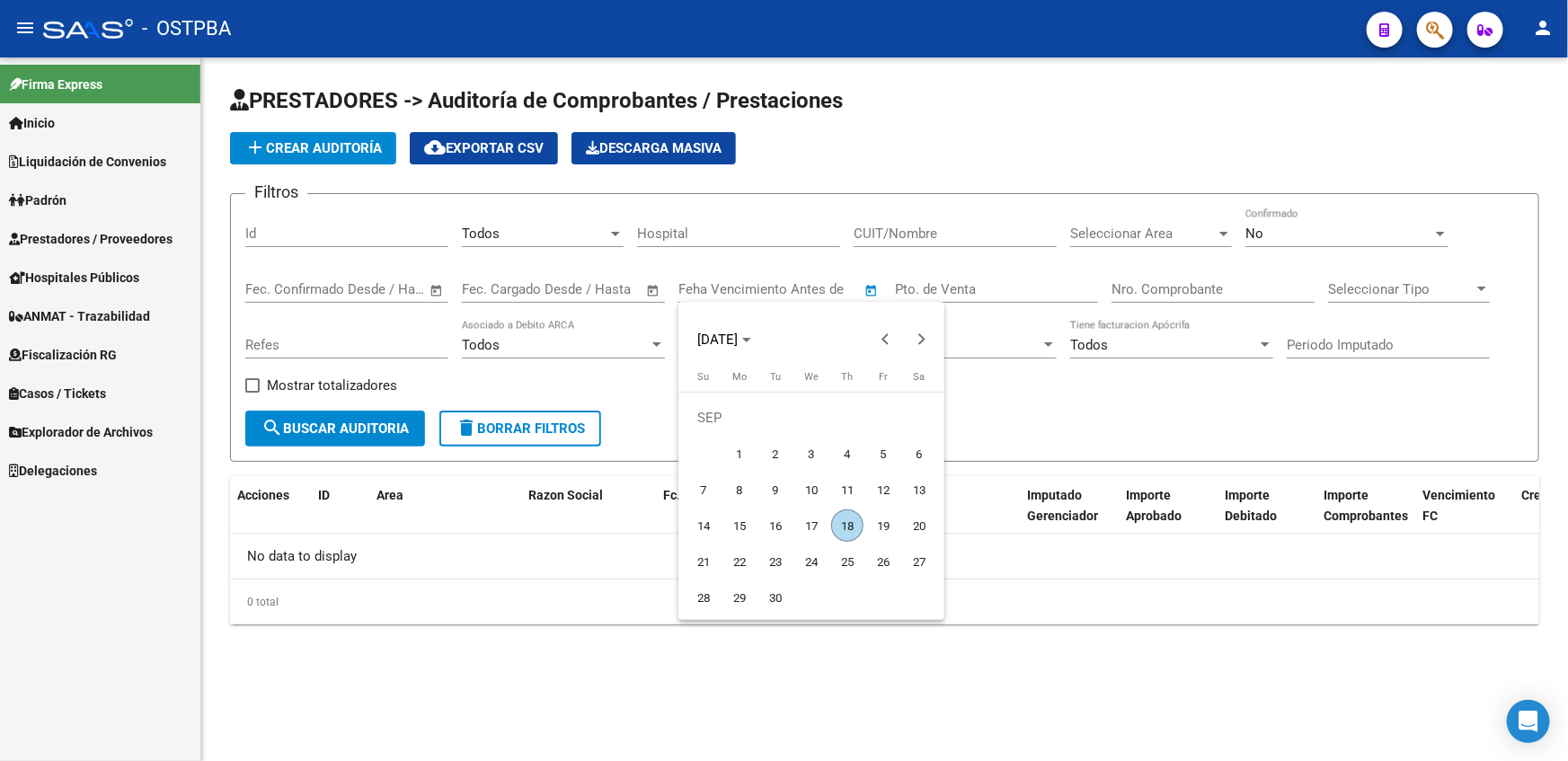
click at [948, 91] on div at bounding box center [784, 380] width 1568 height 761
